Goal: Transaction & Acquisition: Book appointment/travel/reservation

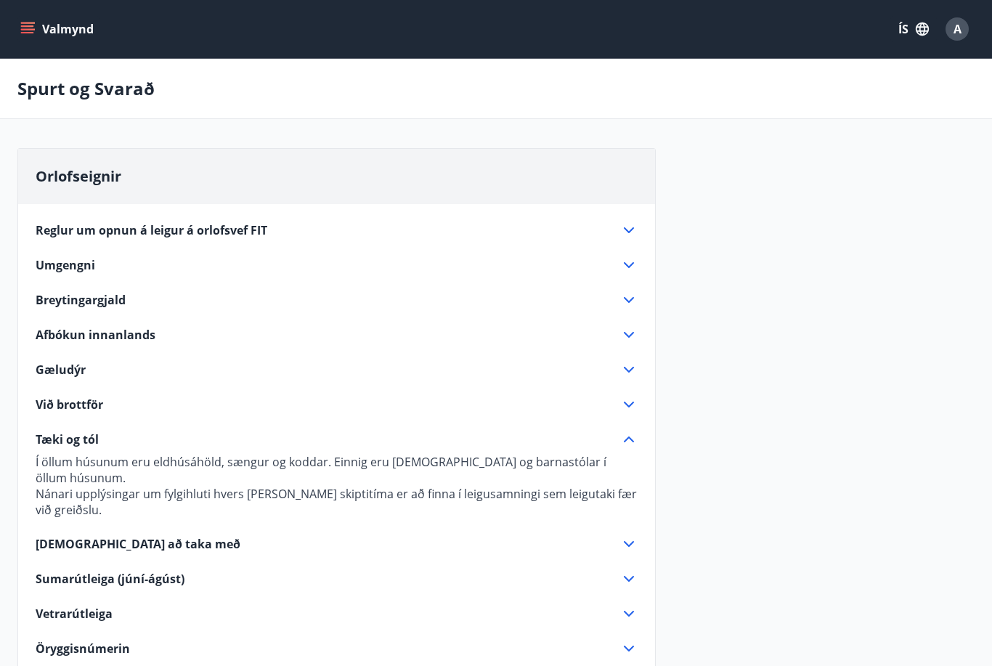
click at [23, 502] on div "Reglur um opnun á leigur á orlofsvef FIT Tímabilið Janúar - maí (þar með talin …" at bounding box center [336, 517] width 637 height 627
click at [30, 23] on icon "menu" at bounding box center [29, 23] width 16 height 1
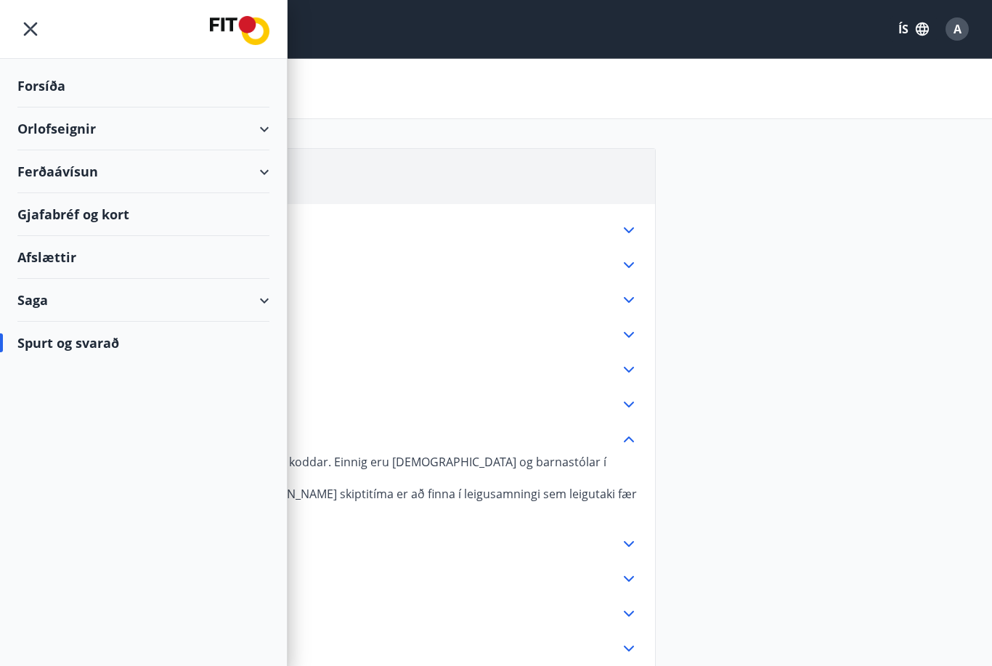
click at [24, 78] on div "Forsíða" at bounding box center [143, 86] width 252 height 43
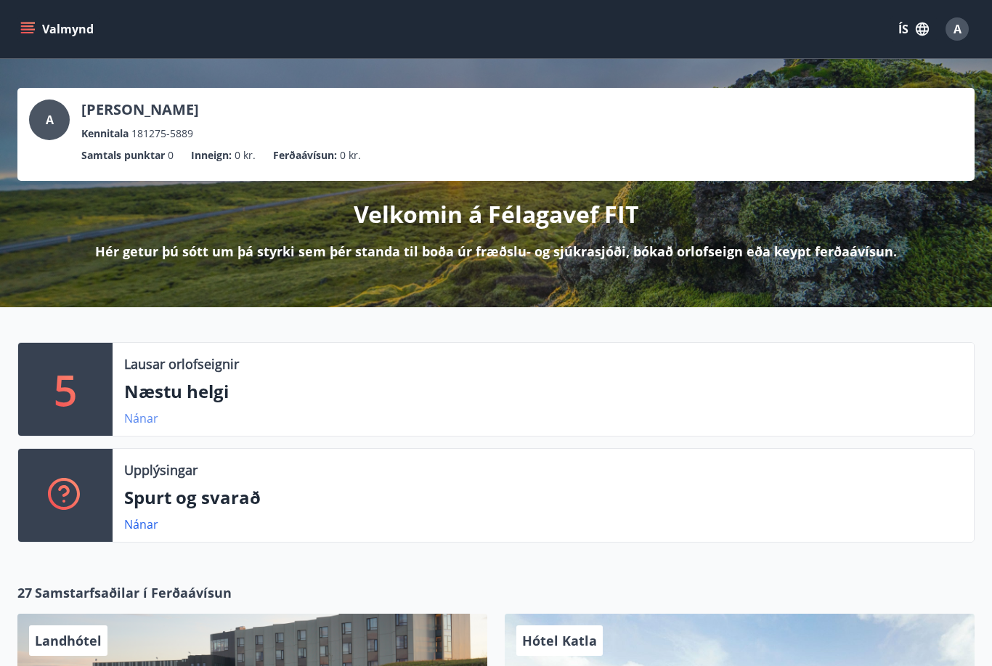
click at [134, 422] on link "Nánar" at bounding box center [141, 418] width 34 height 16
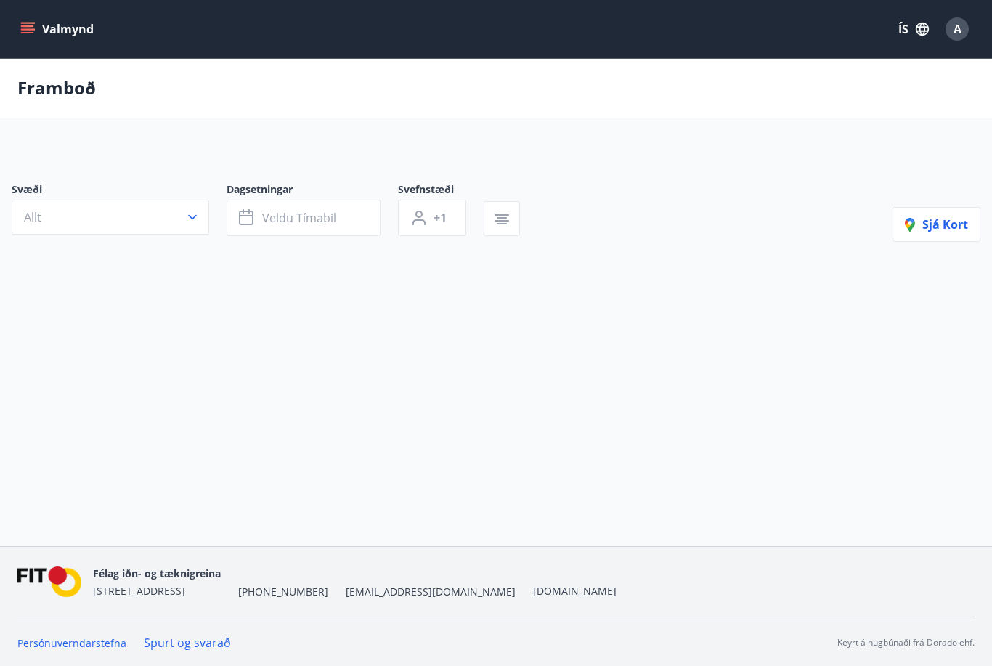
type input "*"
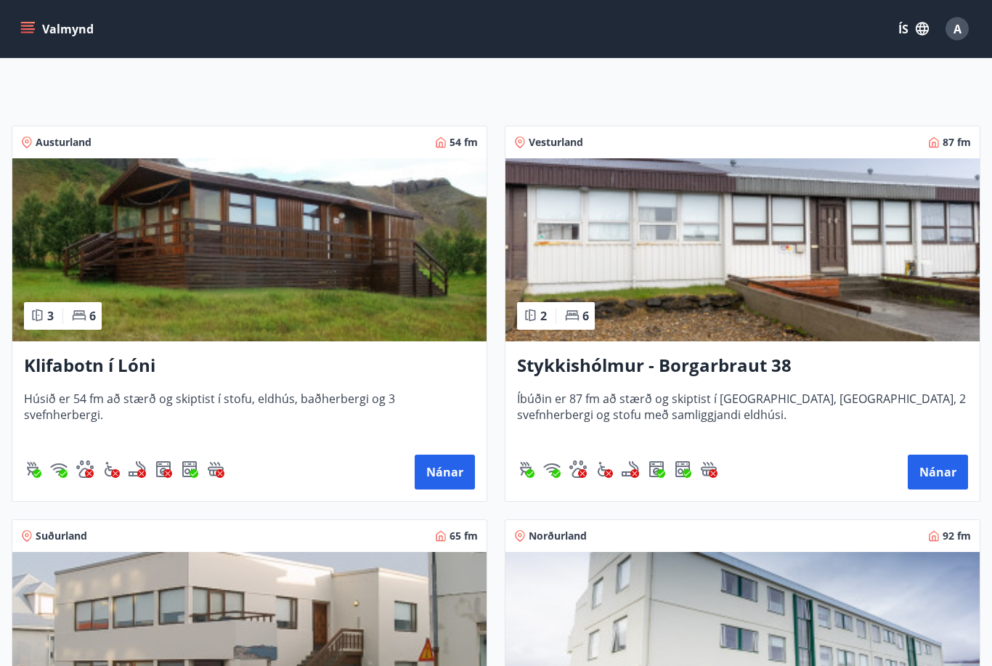
scroll to position [231, 0]
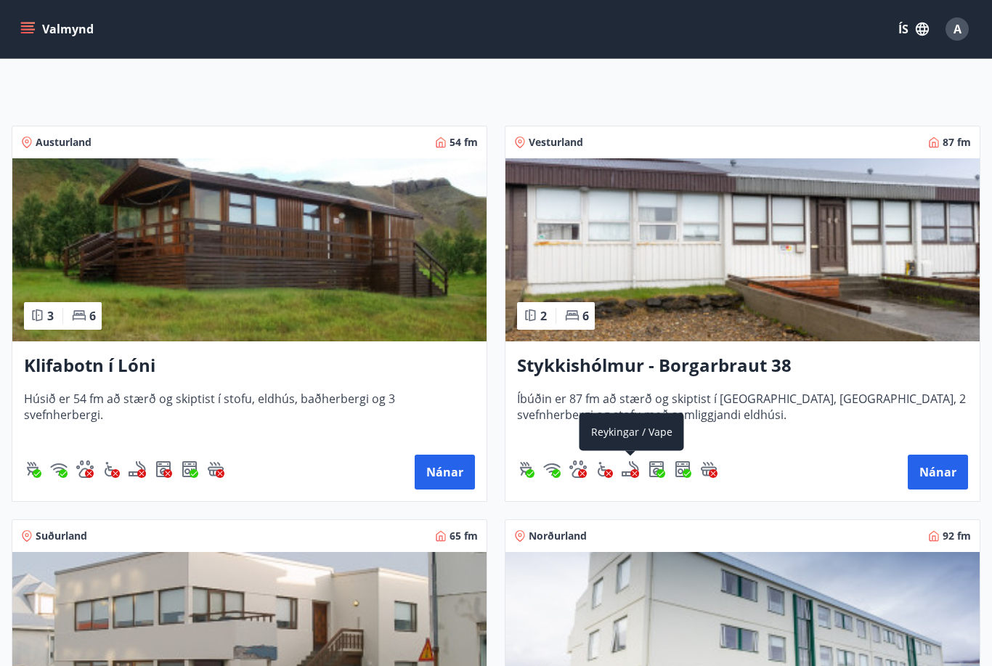
click at [629, 463] on img "Reykingar / Vape" at bounding box center [629, 468] width 17 height 17
